Goal: Information Seeking & Learning: Learn about a topic

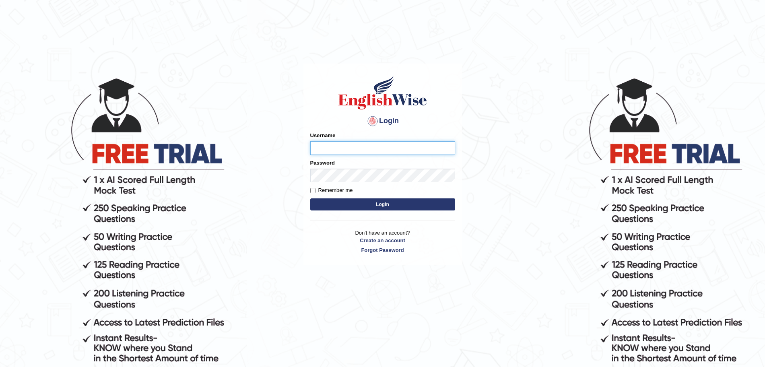
click at [338, 148] on input "Username" at bounding box center [382, 148] width 145 height 14
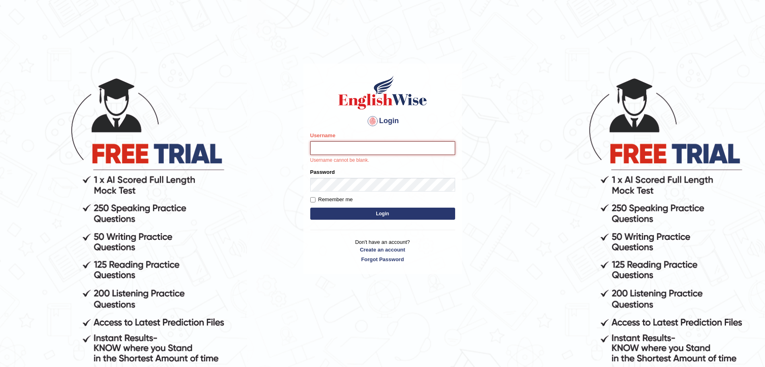
type input "surajshrestha100"
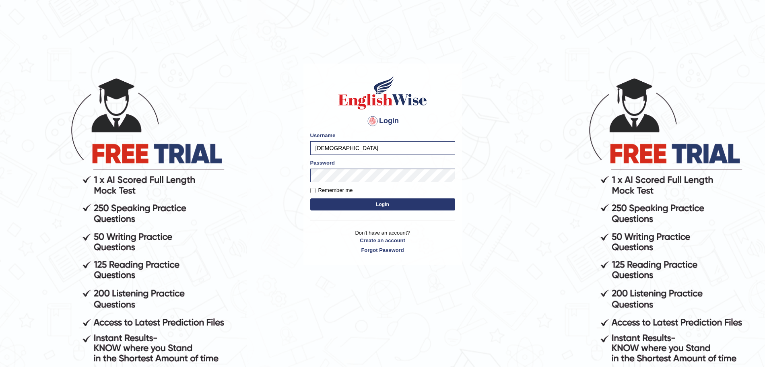
click at [385, 200] on button "Login" at bounding box center [382, 204] width 145 height 12
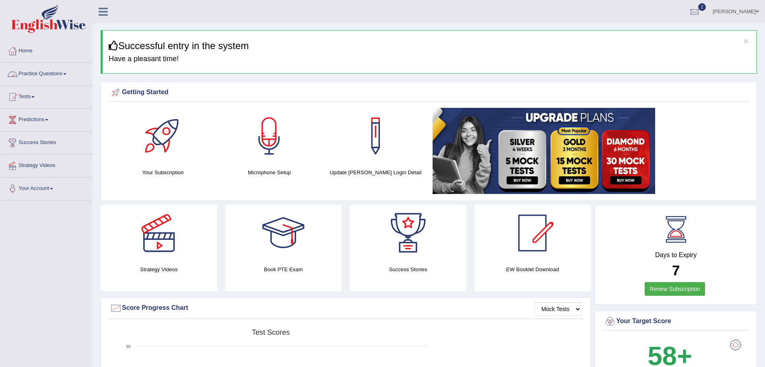
click at [74, 74] on link "Practice Questions" at bounding box center [46, 73] width 92 height 20
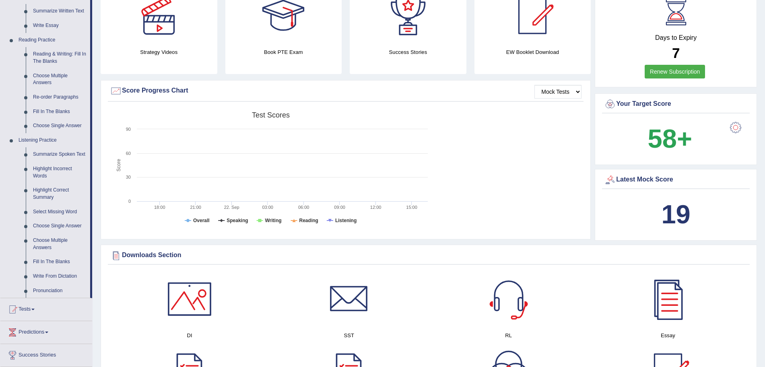
scroll to position [200, 0]
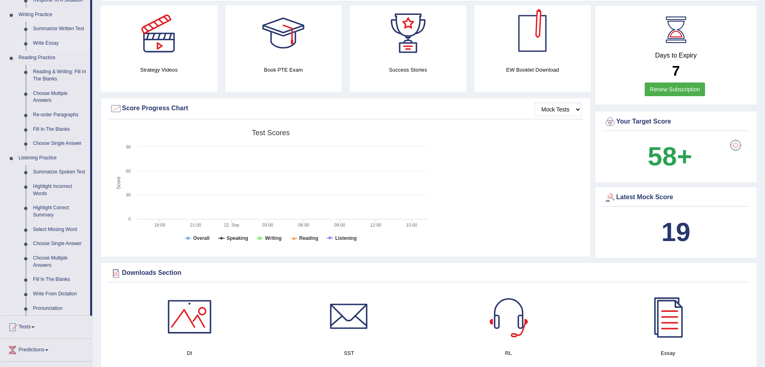
click at [39, 47] on link "Write Essay" at bounding box center [59, 43] width 61 height 14
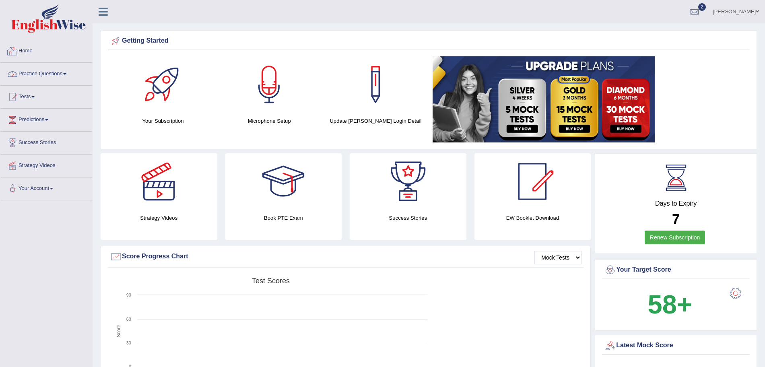
click at [55, 67] on link "Practice Questions" at bounding box center [46, 73] width 92 height 20
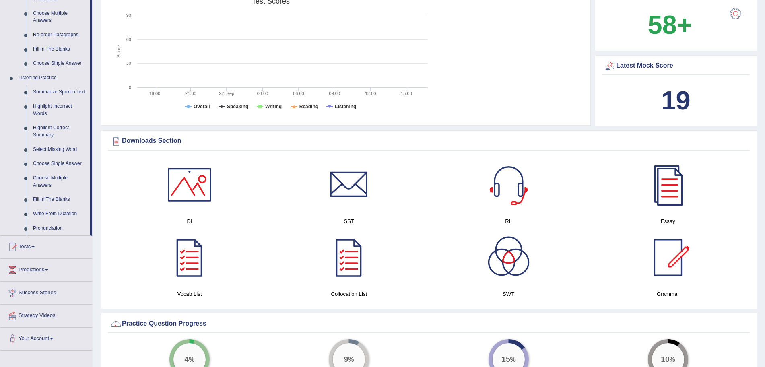
scroll to position [288, 0]
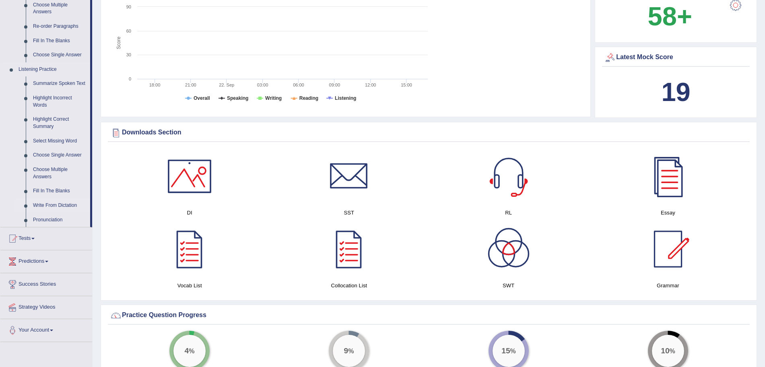
click at [62, 204] on link "Write From Dictation" at bounding box center [59, 205] width 61 height 14
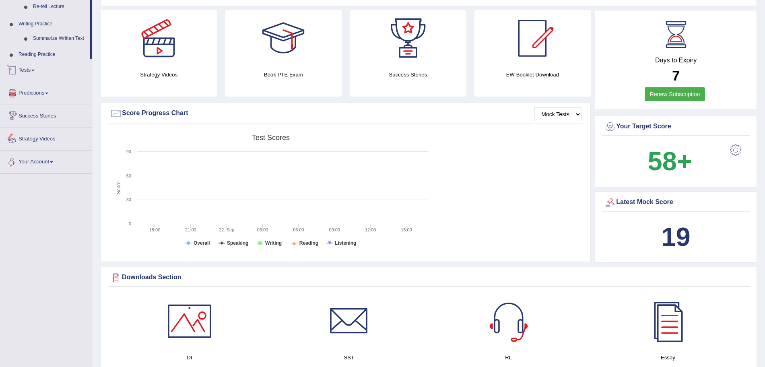
scroll to position [235, 0]
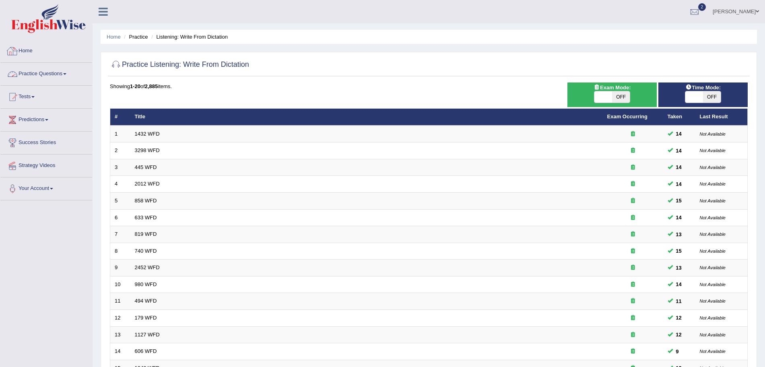
click at [51, 76] on link "Practice Questions" at bounding box center [46, 73] width 92 height 20
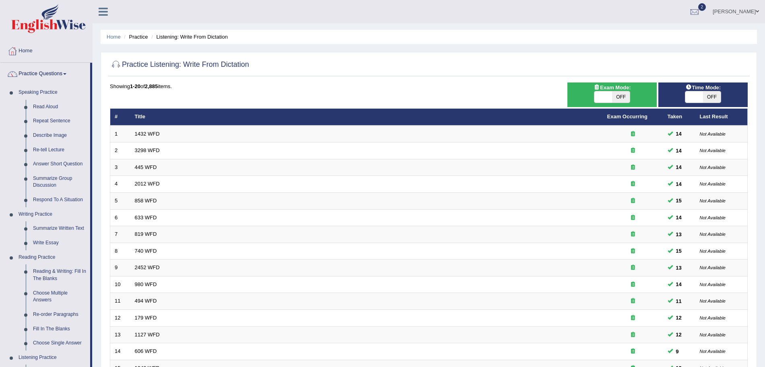
scroll to position [263, 0]
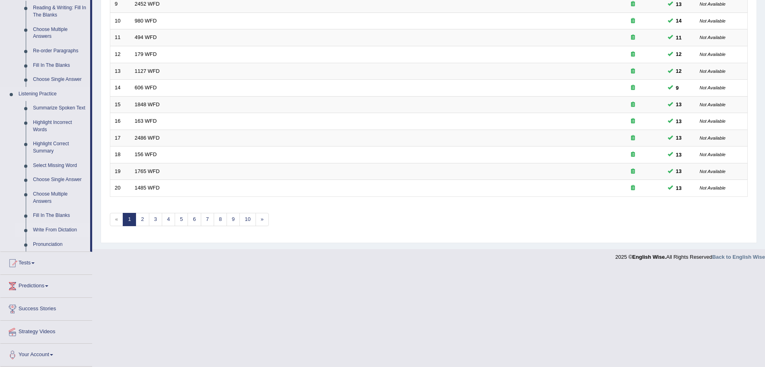
click at [45, 230] on link "Write From Dictation" at bounding box center [59, 230] width 61 height 14
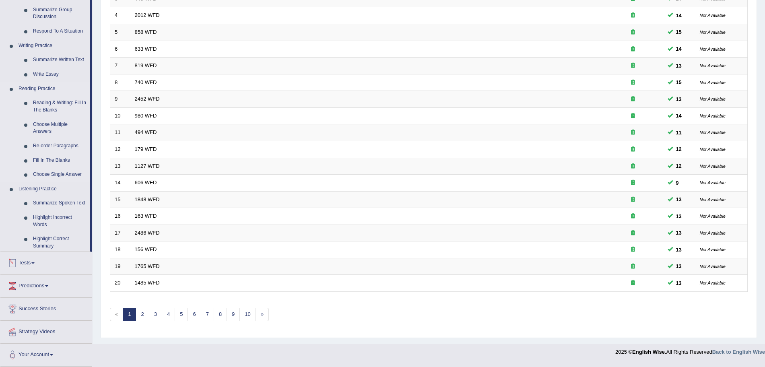
scroll to position [166, 0]
